Goal: Check status: Check status

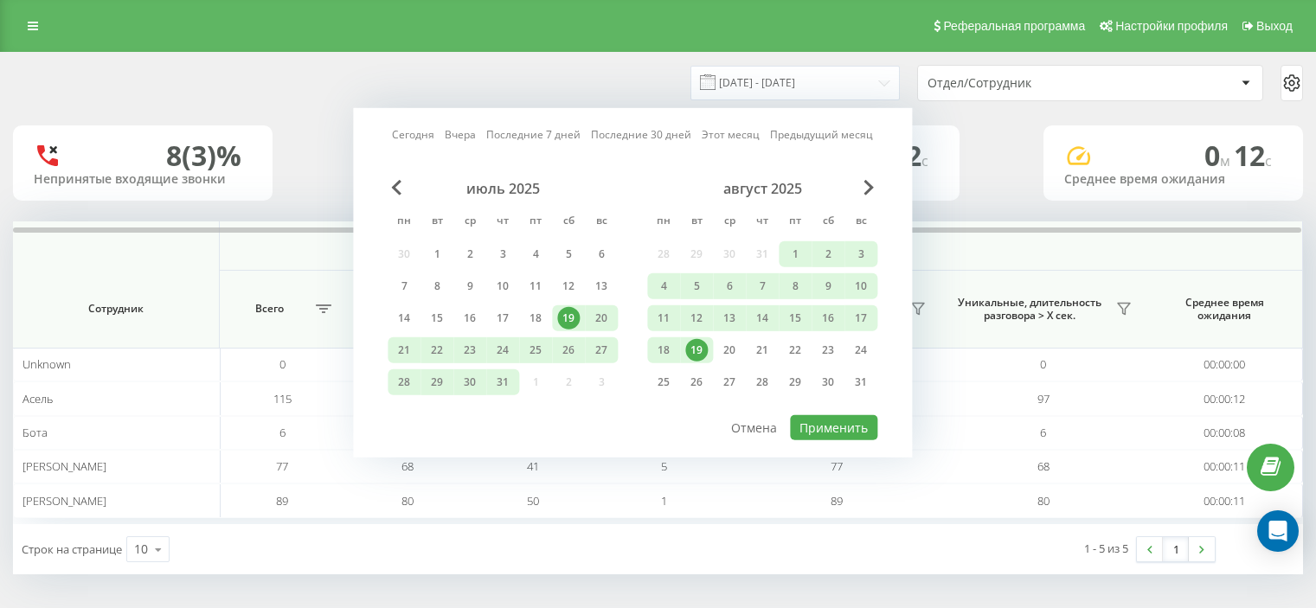
click at [793, 252] on div "1" at bounding box center [795, 254] width 23 height 23
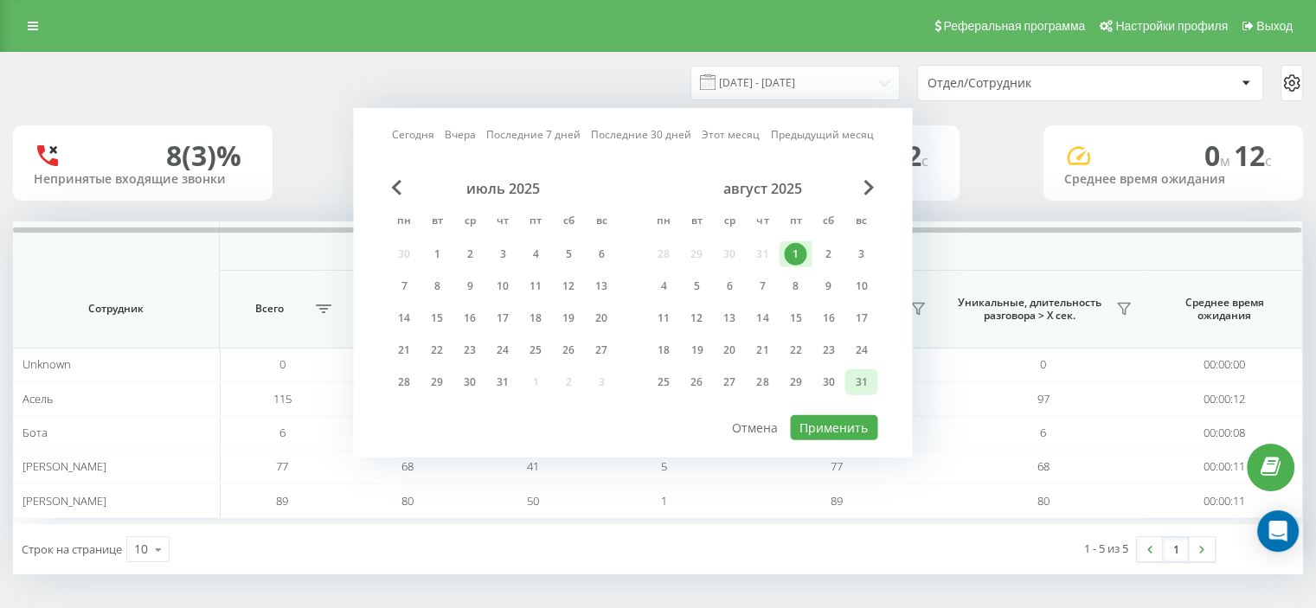
click at [855, 371] on div "31" at bounding box center [861, 382] width 23 height 23
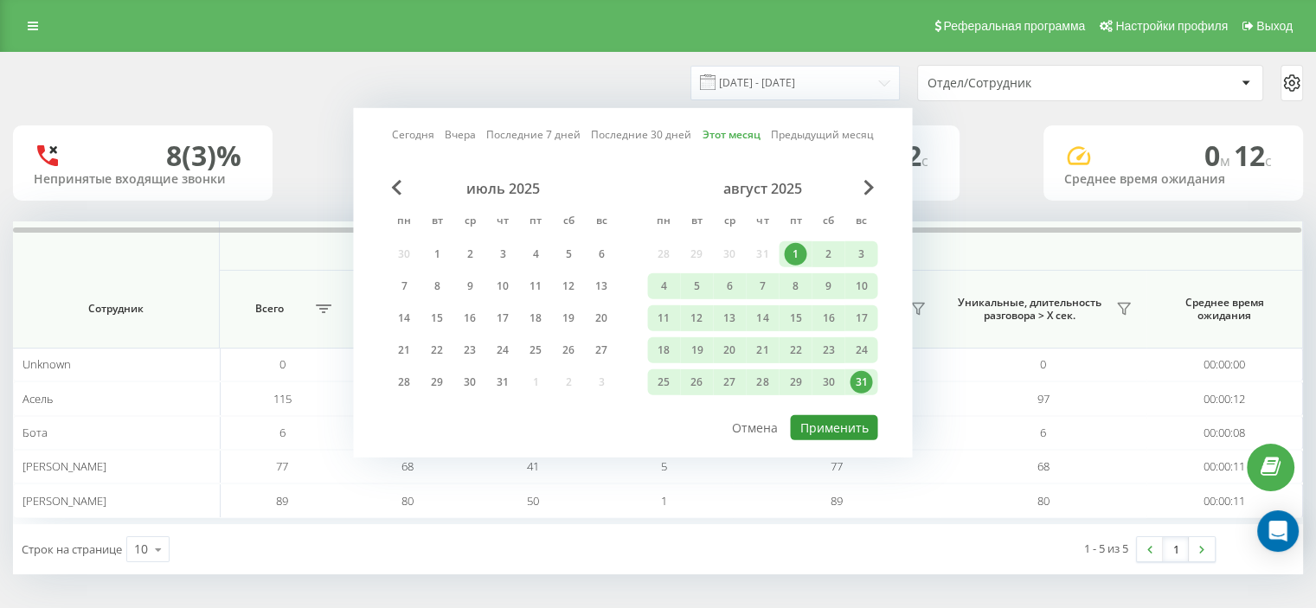
click at [827, 422] on button "Применить" at bounding box center [833, 427] width 87 height 25
type input "01.08.2025 - 31.08.2025"
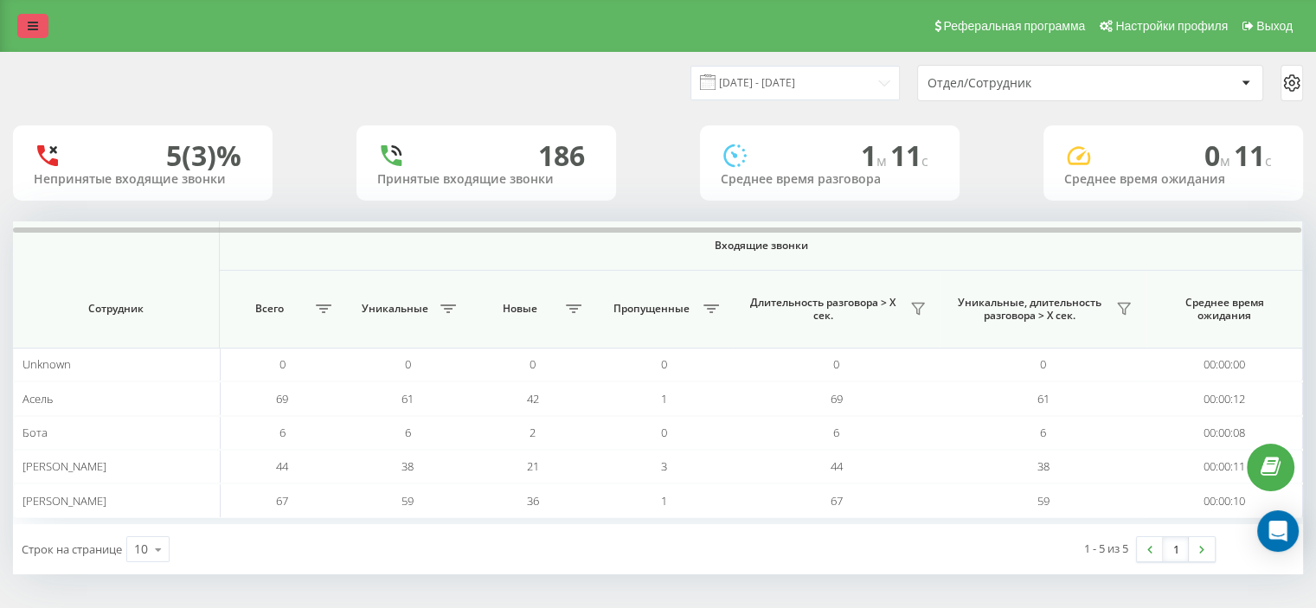
click at [19, 14] on link at bounding box center [32, 26] width 31 height 24
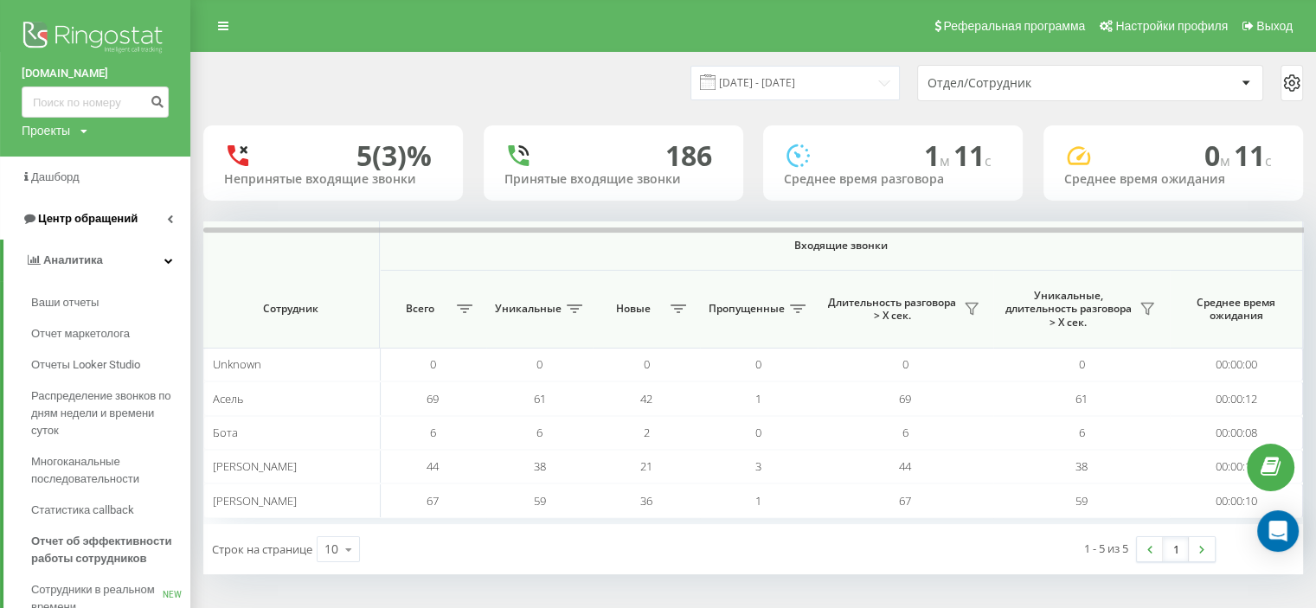
click at [86, 219] on span "Центр обращений" at bounding box center [88, 218] width 100 height 13
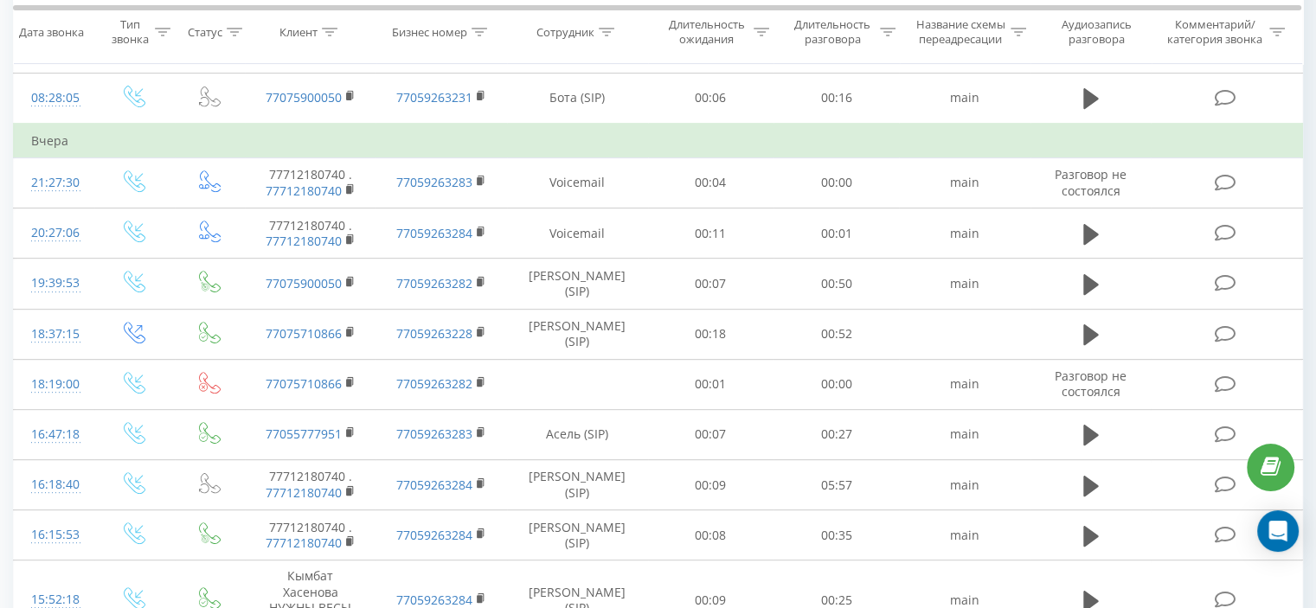
scroll to position [1072, 0]
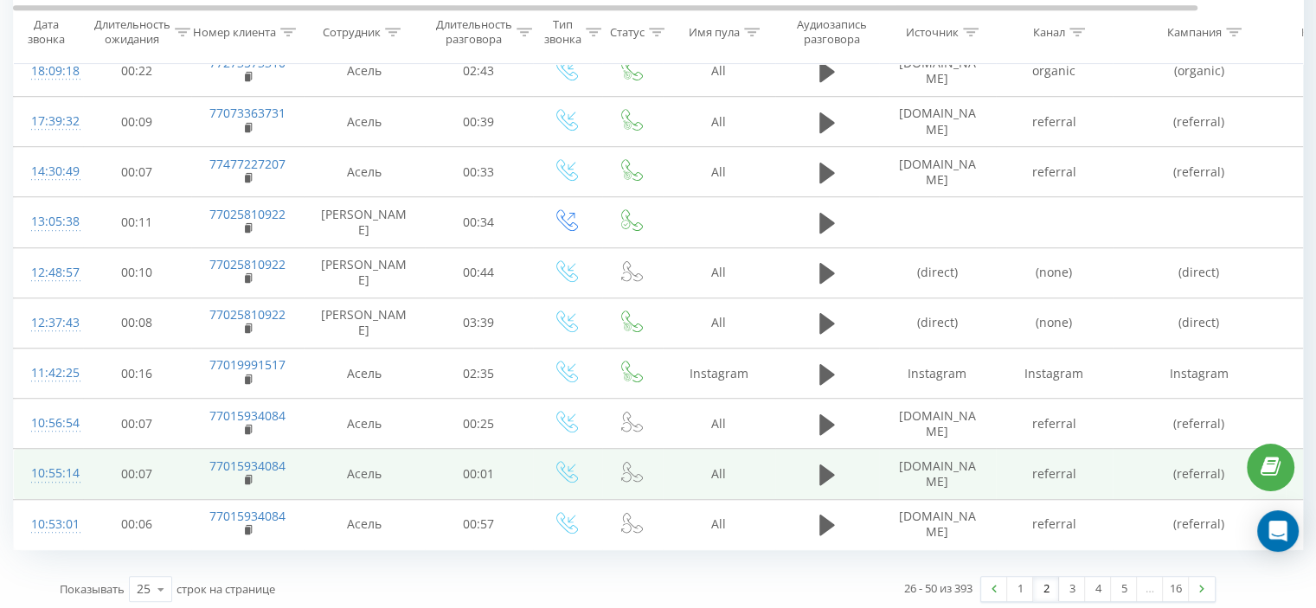
scroll to position [939, 0]
